Goal: Task Accomplishment & Management: Use online tool/utility

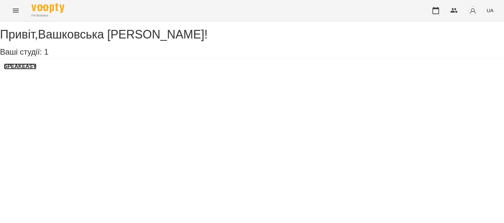
click at [32, 69] on h3 "SPEAKEASY" at bounding box center [20, 66] width 32 height 6
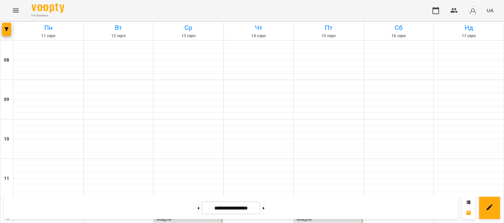
scroll to position [427, 0]
click at [198, 210] on button at bounding box center [199, 207] width 2 height 14
type input "**********"
